Goal: Information Seeking & Learning: Learn about a topic

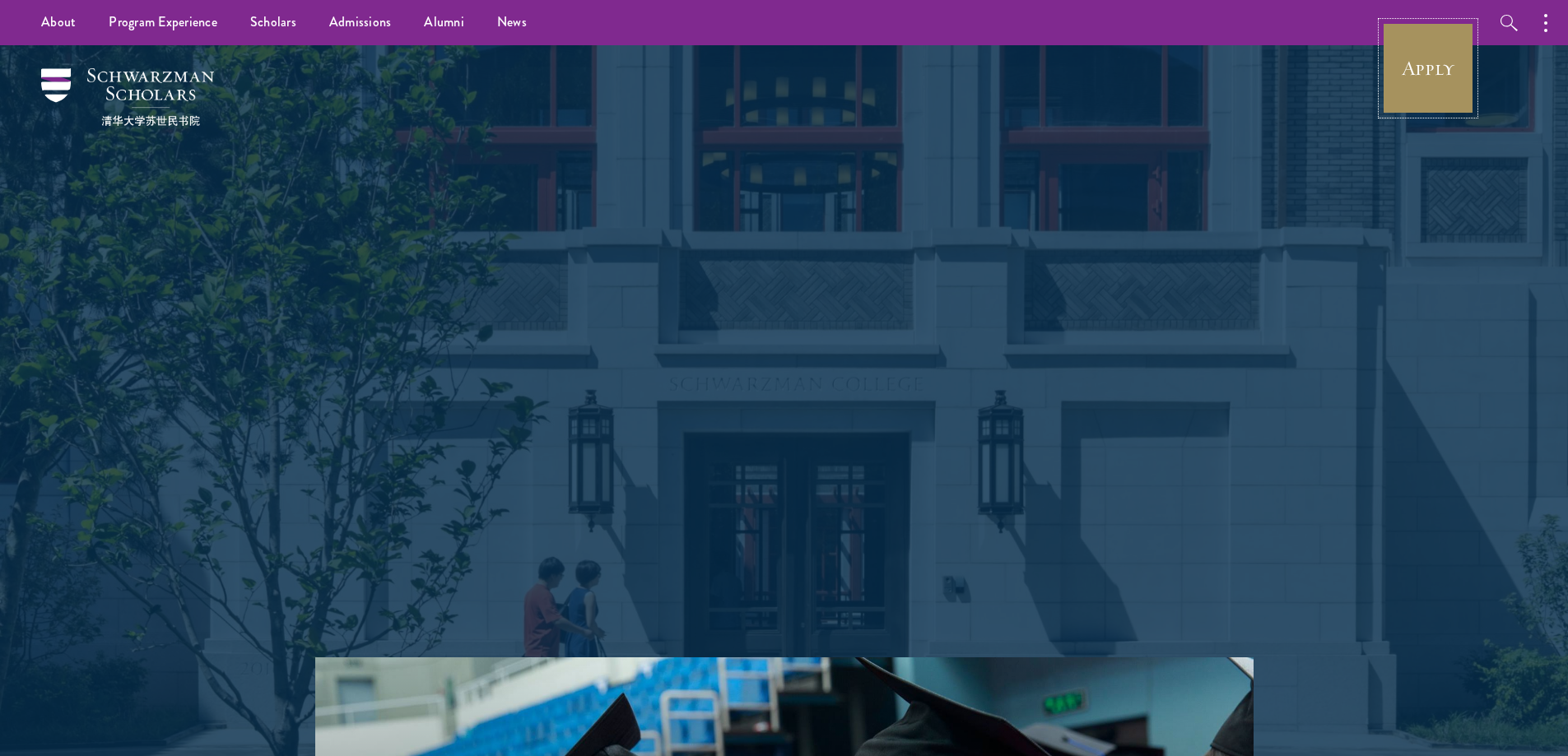
click at [1424, 89] on link "Apply" at bounding box center [1428, 68] width 92 height 92
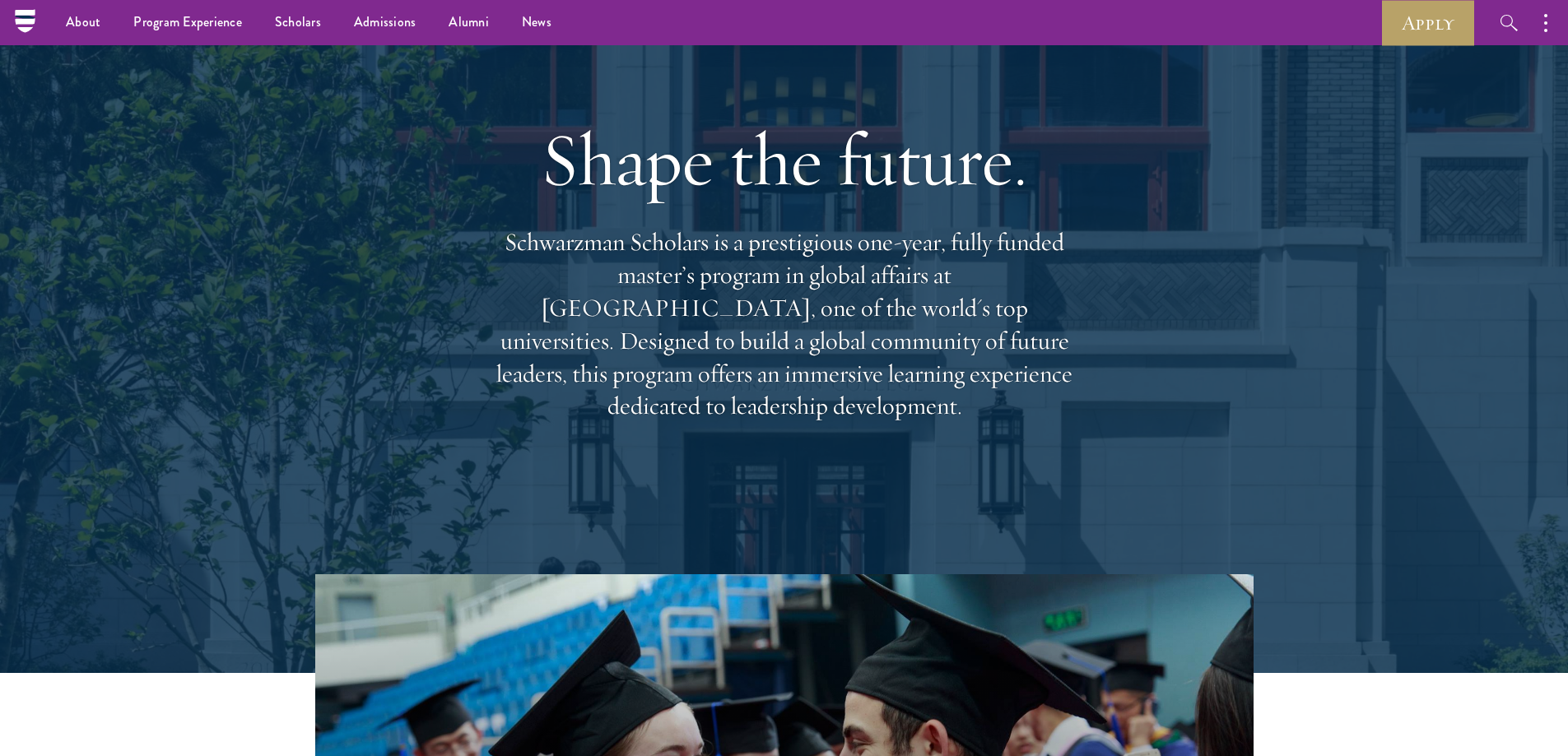
scroll to position [82, 0]
drag, startPoint x: 505, startPoint y: 255, endPoint x: 1098, endPoint y: 419, distance: 615.3
click at [1098, 419] on div "Shape the future. Schwarzman Scholars is a prestigious one-year, fully funded m…" at bounding box center [784, 269] width 1185 height 612
copy p "Schwarzman Scholars is a prestigious one-year, fully funded master’s program in…"
click at [501, 316] on p "Schwarzman Scholars is a prestigious one-year, fully funded master’s program in…" at bounding box center [784, 325] width 592 height 197
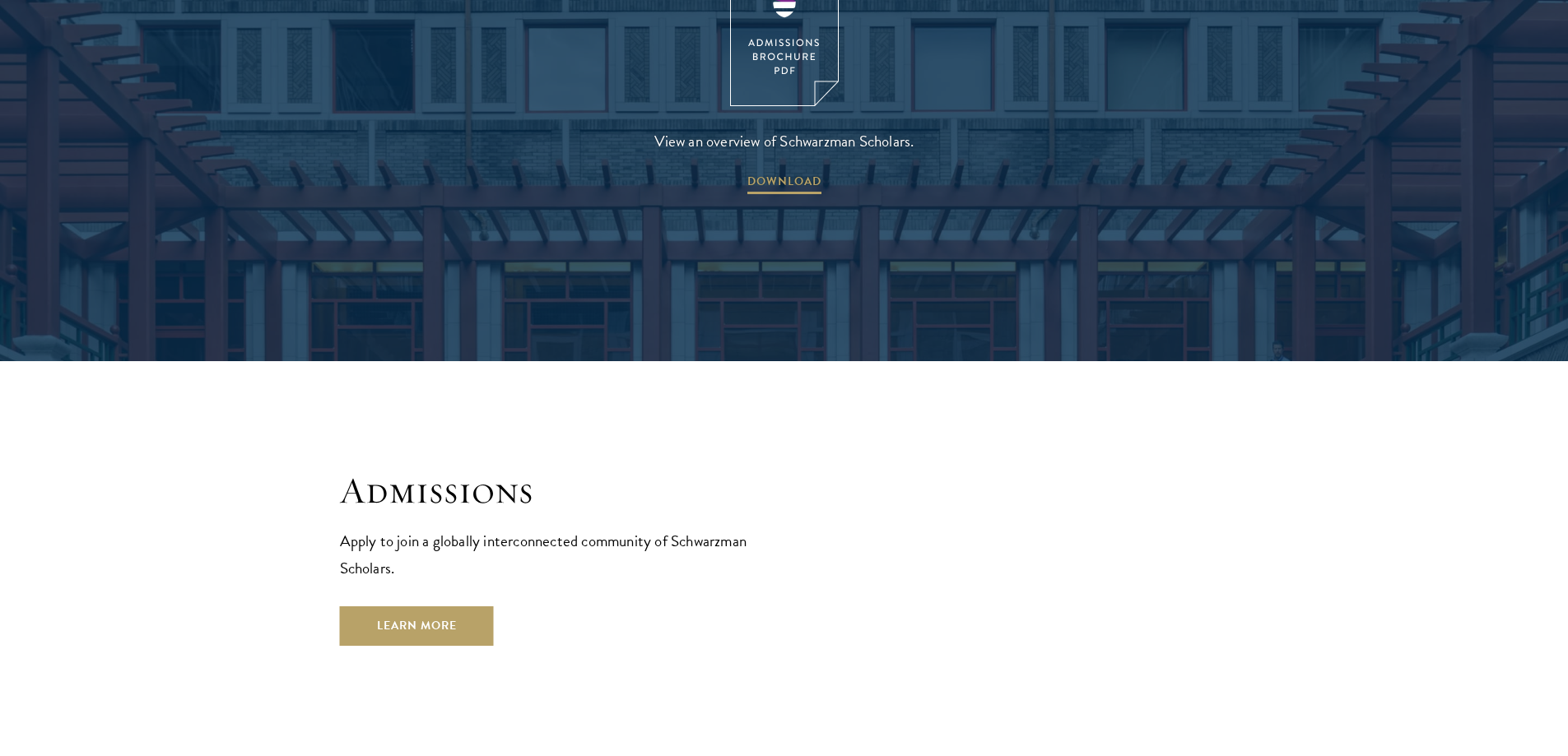
scroll to position [2634, 0]
